Goal: Task Accomplishment & Management: Use online tool/utility

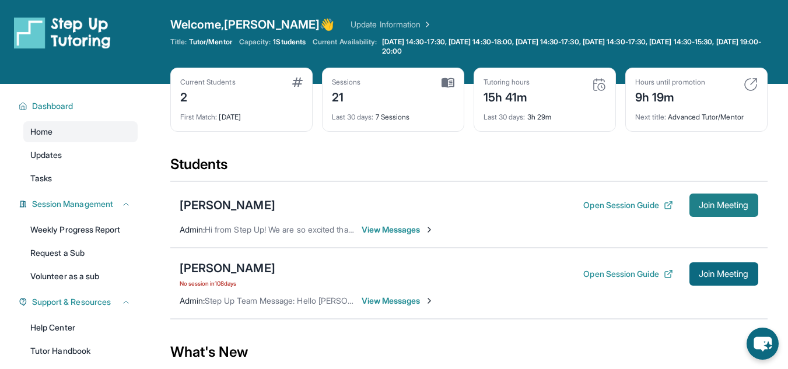
click at [725, 205] on span "Join Meeting" at bounding box center [724, 205] width 50 height 7
